Goal: Check status: Check status

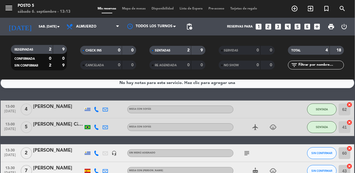
scroll to position [6, 0]
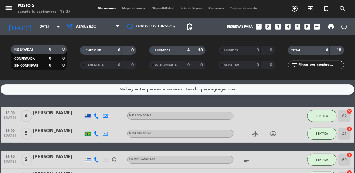
click at [262, 125] on div "airplanemode_active child_care" at bounding box center [260, 133] width 53 height 17
click at [255, 130] on icon "airplanemode_active" at bounding box center [255, 133] width 7 height 7
click at [9, 7] on icon "menu" at bounding box center [8, 8] width 9 height 9
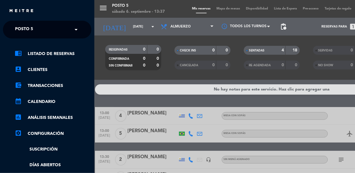
click at [120, 135] on div "menu Posto 5 sábado 6. septiembre - 13:37 Mis reservas Mapa de mesas Disponibil…" at bounding box center [271, 86] width 355 height 173
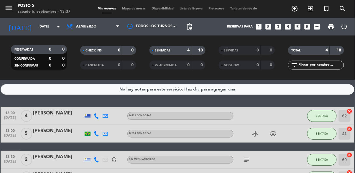
scroll to position [14, 0]
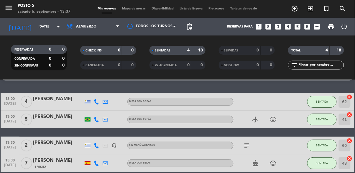
click at [255, 164] on icon "cake" at bounding box center [255, 162] width 7 height 7
click at [247, 144] on icon "subject" at bounding box center [246, 145] width 7 height 7
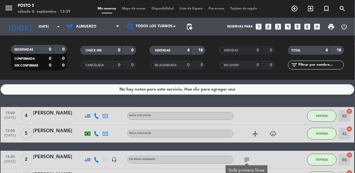
click at [228, 10] on span "Tarjetas de regalo" at bounding box center [244, 8] width 33 height 3
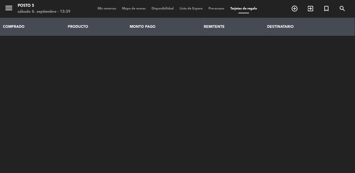
click at [109, 7] on span "Mis reservas" at bounding box center [107, 8] width 24 height 3
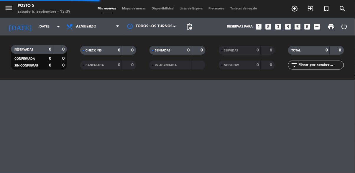
click at [135, 7] on span "Mapa de mesas" at bounding box center [134, 8] width 30 height 3
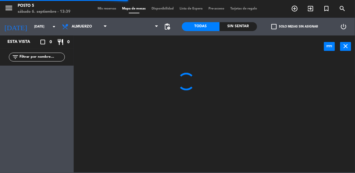
click at [104, 7] on span "Mis reservas" at bounding box center [107, 8] width 24 height 3
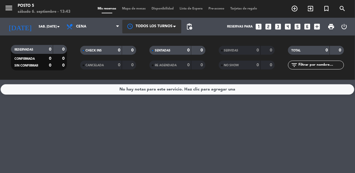
click at [123, 25] on div at bounding box center [151, 26] width 59 height 13
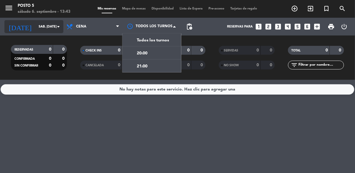
click at [53, 29] on input "sáb. [DATE]" at bounding box center [58, 27] width 44 height 10
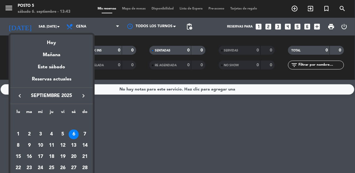
click at [55, 27] on div at bounding box center [177, 86] width 355 height 173
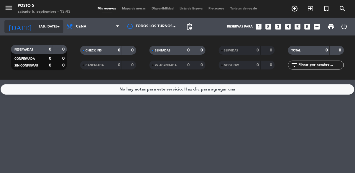
click at [55, 30] on input "sáb. [DATE]" at bounding box center [58, 27] width 44 height 10
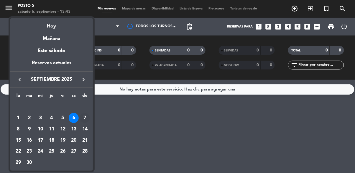
click at [85, 121] on div "7" at bounding box center [85, 118] width 10 height 10
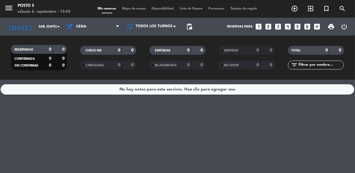
type input "dom. [DATE]"
